Goal: Transaction & Acquisition: Book appointment/travel/reservation

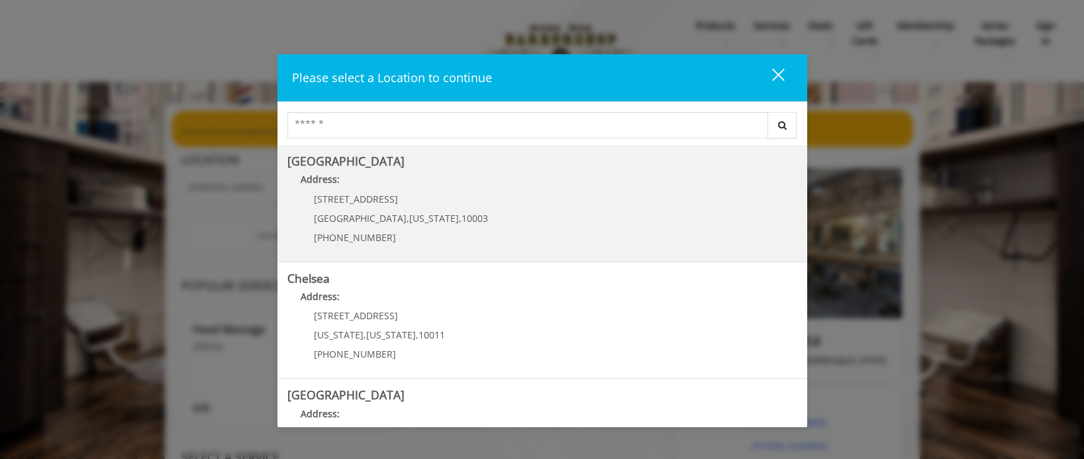
click at [662, 209] on Village "Greenwich Village Address: 60 E 8th St Manhattan , New York , 10003 (212) 598-1…" at bounding box center [542, 203] width 510 height 97
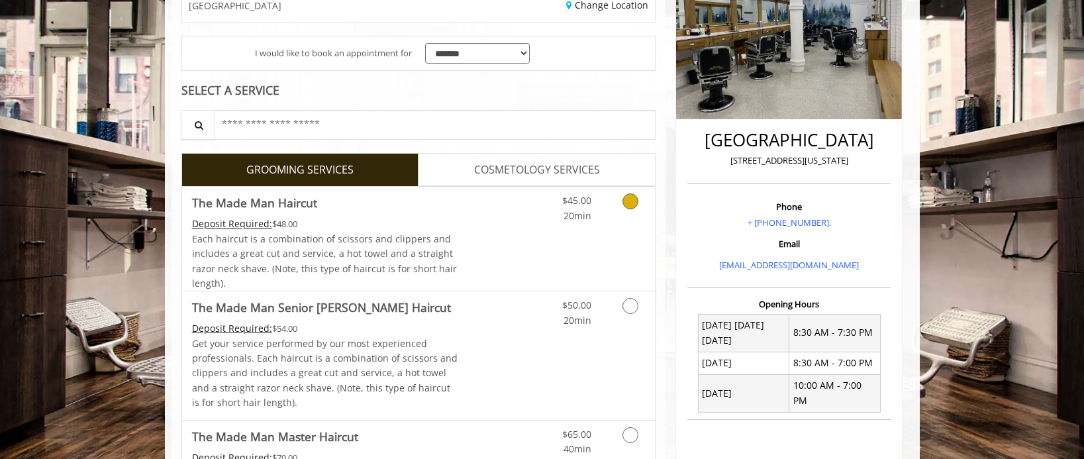
scroll to position [246, 0]
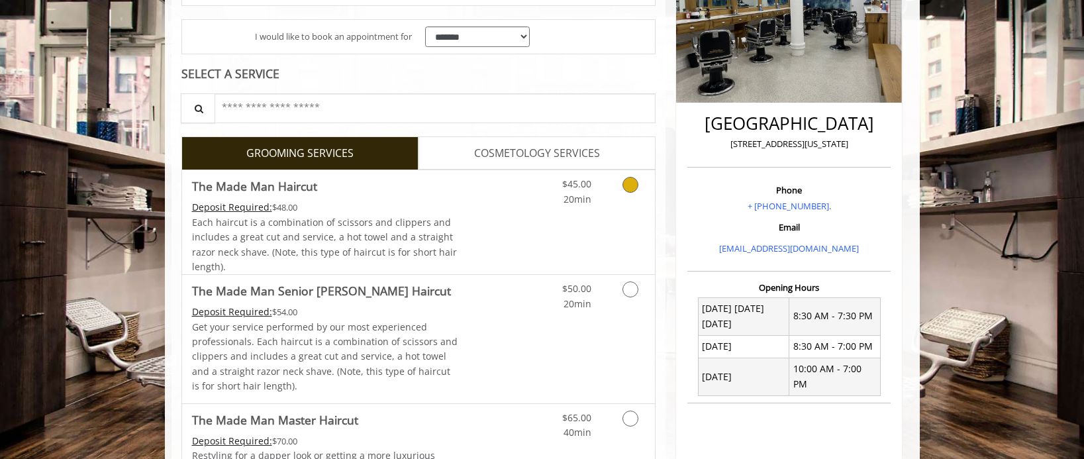
click at [614, 211] on div "$45.00 20min" at bounding box center [595, 222] width 119 height 104
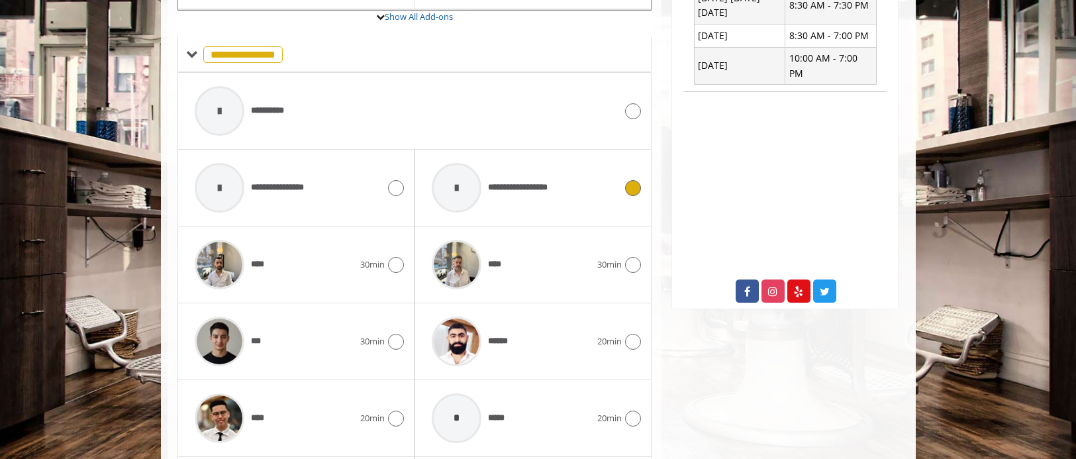
scroll to position [557, 0]
click at [631, 344] on icon at bounding box center [633, 341] width 16 height 16
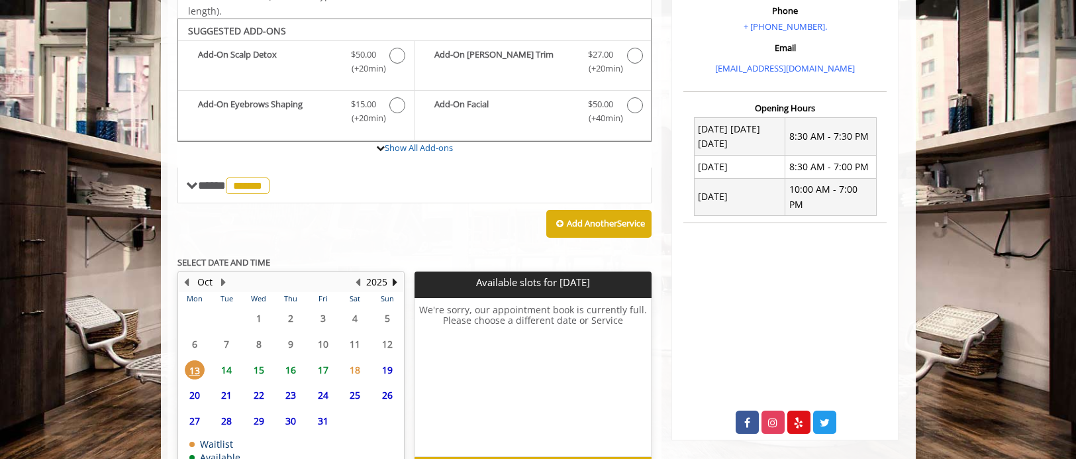
scroll to position [509, 0]
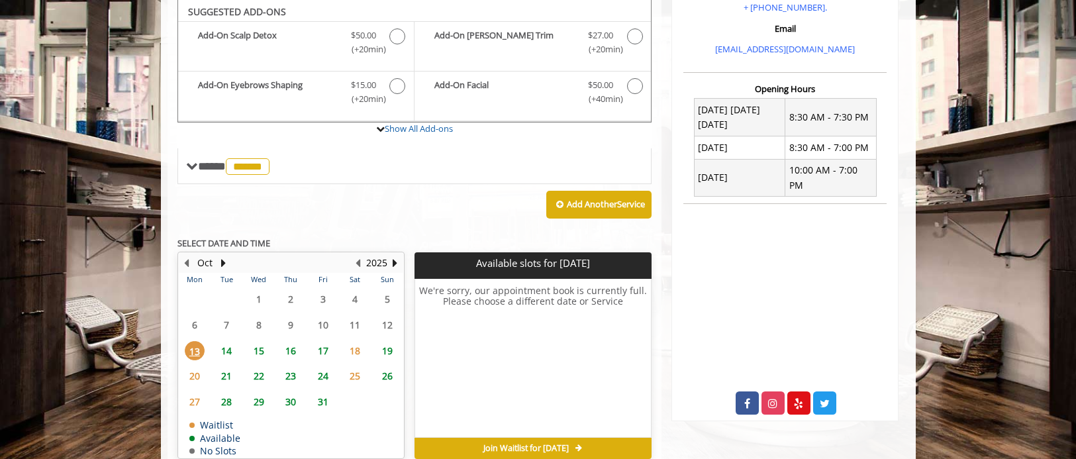
click at [223, 352] on span "14" at bounding box center [227, 350] width 20 height 19
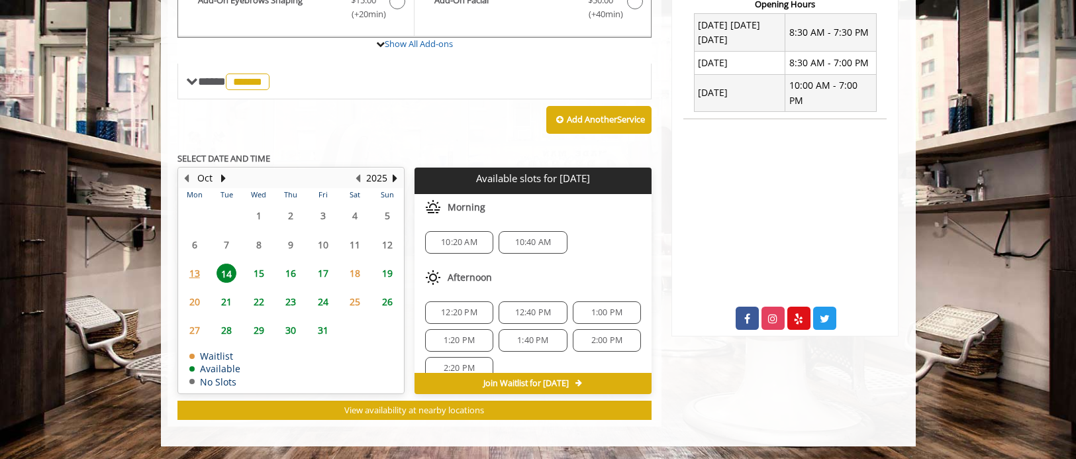
scroll to position [17, 0]
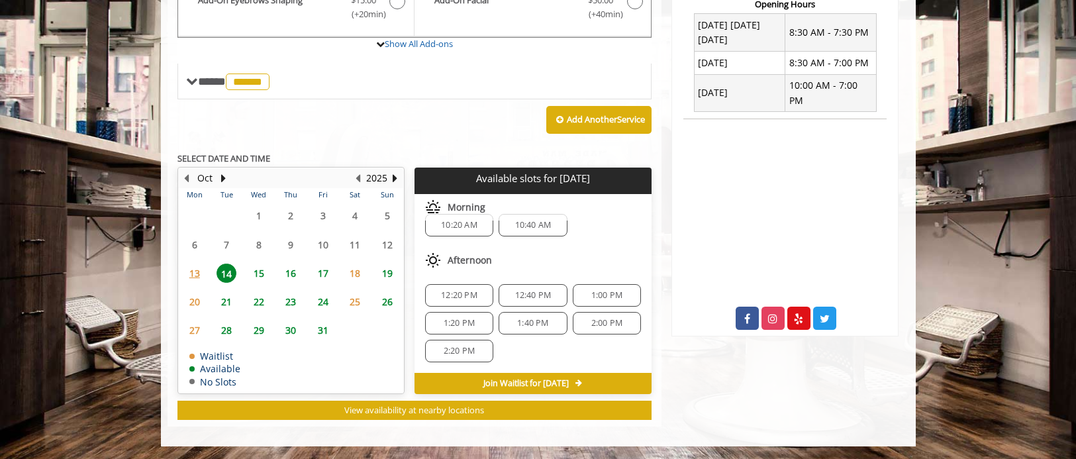
click at [591, 295] on span "1:00 PM" at bounding box center [606, 295] width 31 height 11
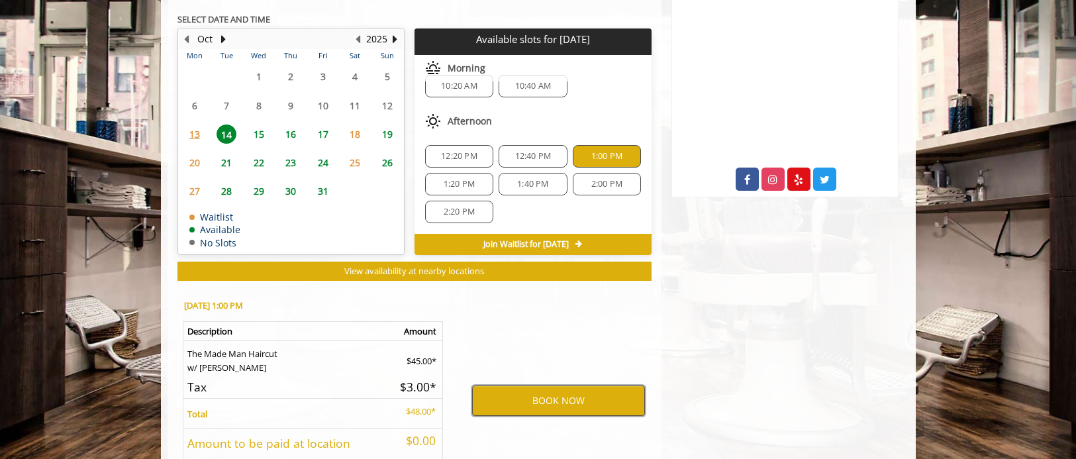
scroll to position [674, 0]
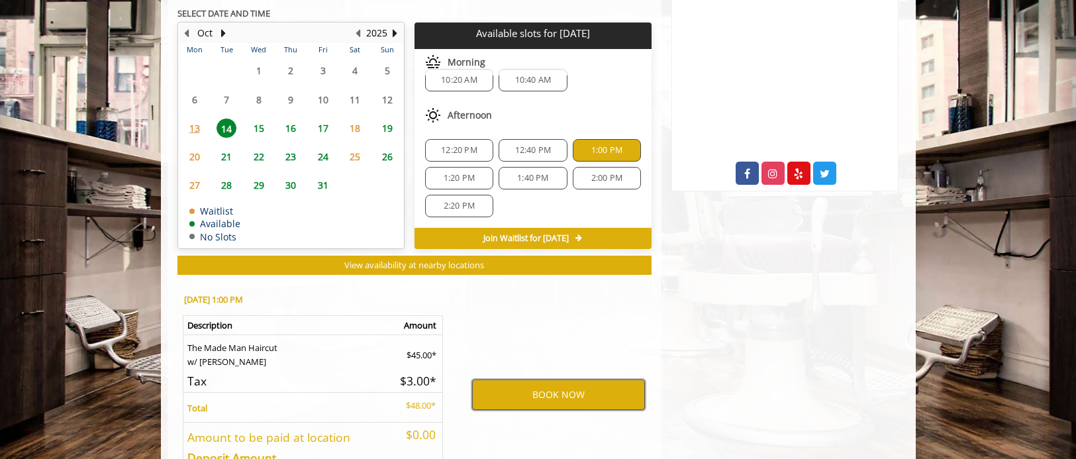
click at [550, 385] on button "BOOK NOW" at bounding box center [558, 394] width 173 height 30
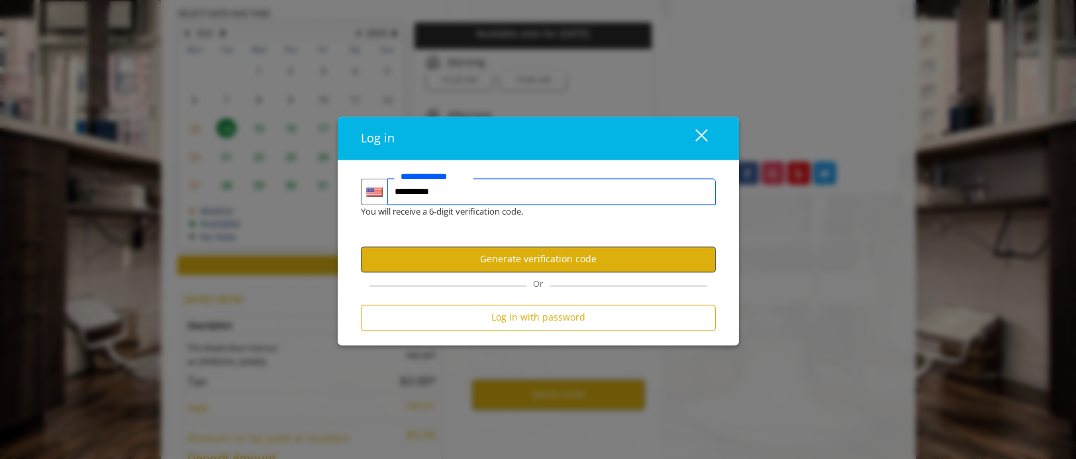
type input "**********"
click at [496, 258] on button "Generate verification code" at bounding box center [538, 259] width 355 height 26
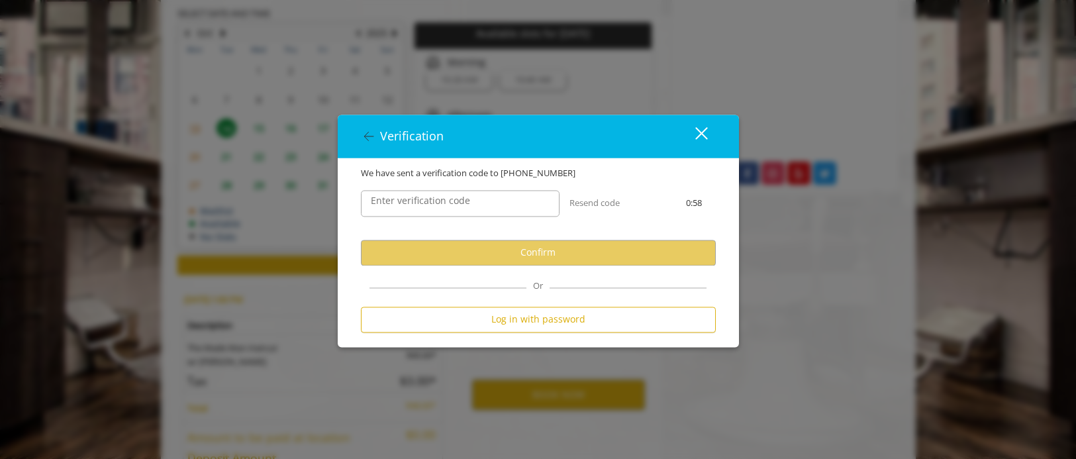
click at [470, 205] on label "Enter verification code" at bounding box center [420, 200] width 113 height 15
click at [470, 205] on input "Enter verification code" at bounding box center [460, 203] width 199 height 26
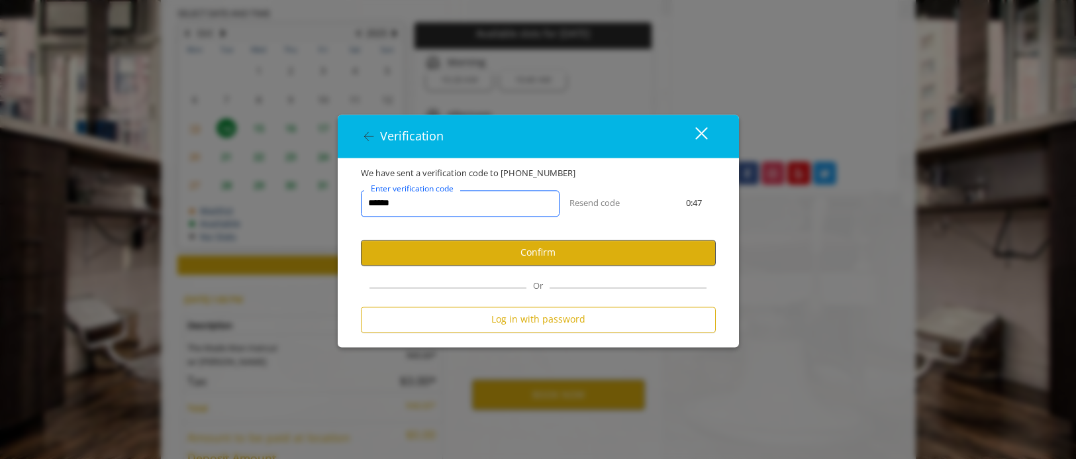
type input "******"
click at [434, 250] on button "Confirm" at bounding box center [538, 253] width 355 height 26
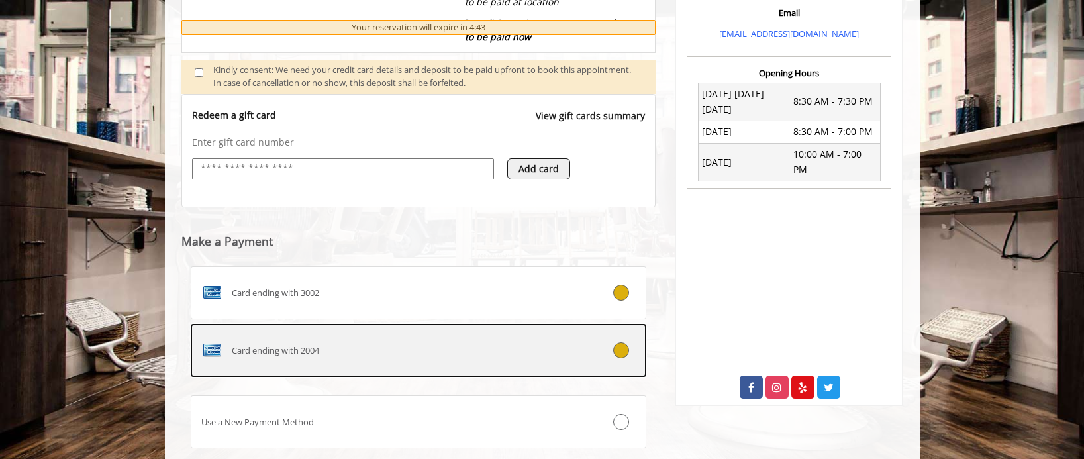
scroll to position [546, 0]
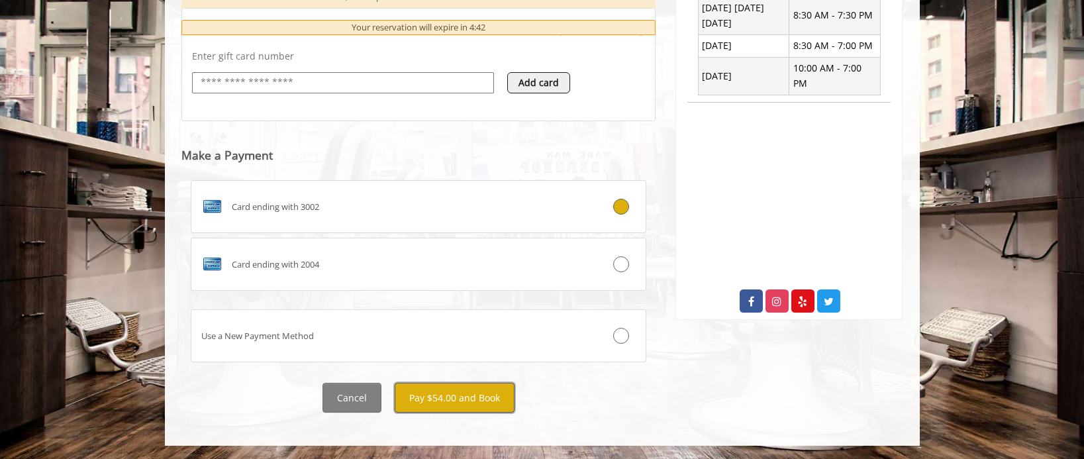
click at [433, 402] on button "Pay $54.00 and Book" at bounding box center [455, 398] width 120 height 30
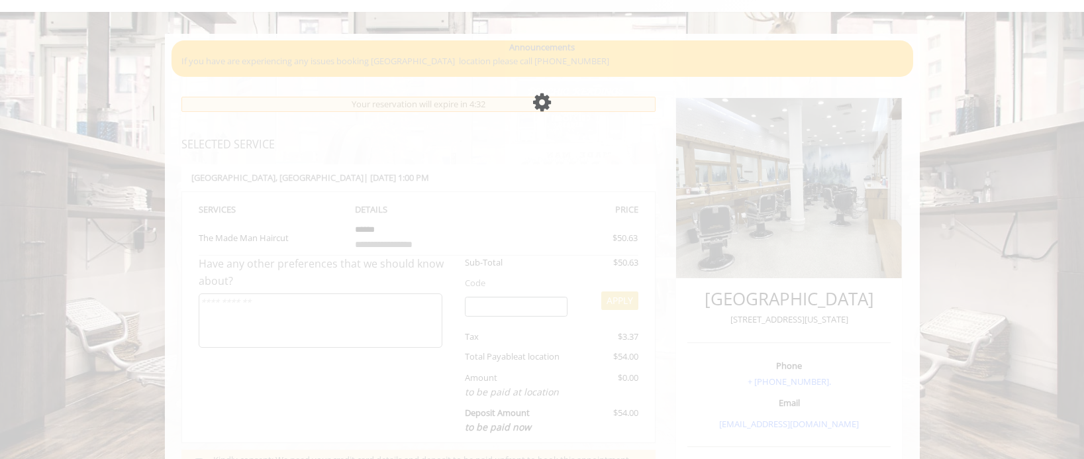
scroll to position [68, 0]
